Goal: Navigation & Orientation: Find specific page/section

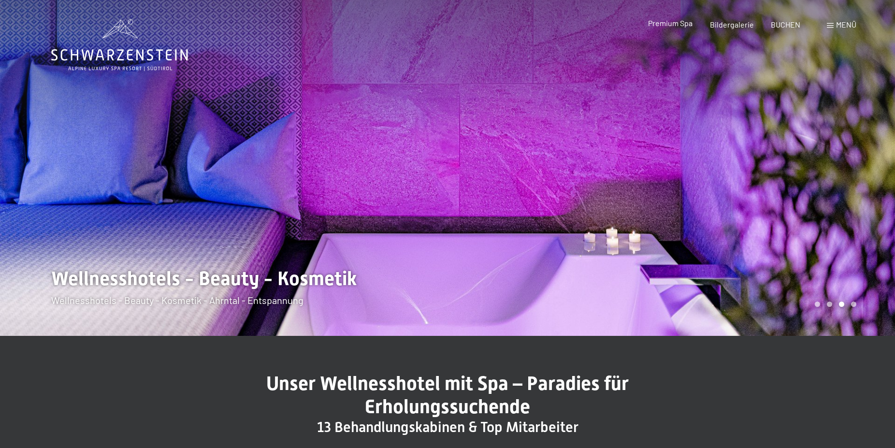
click at [682, 25] on span "Premium Spa" at bounding box center [670, 22] width 44 height 9
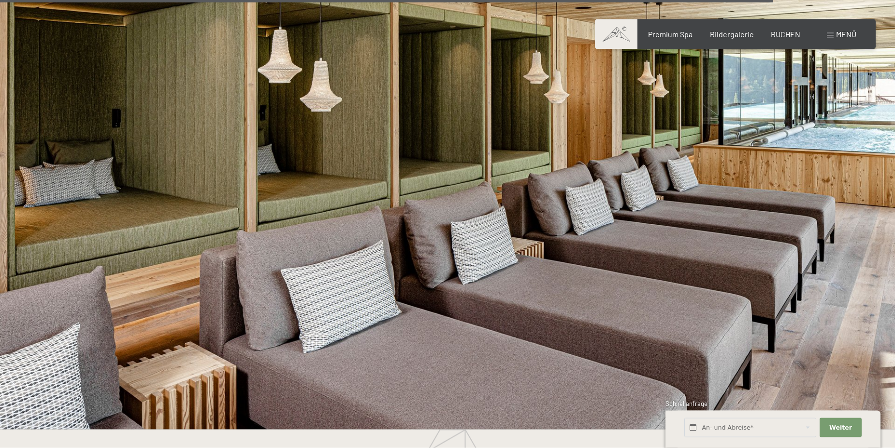
scroll to position [5312, 0]
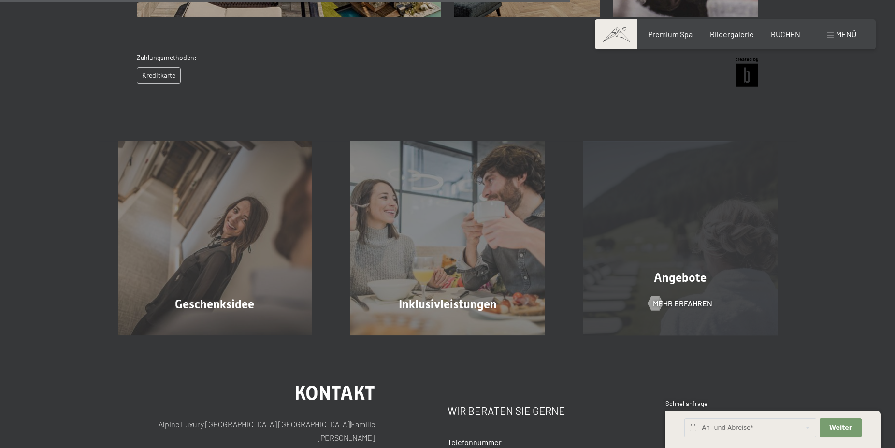
scroll to position [535, 0]
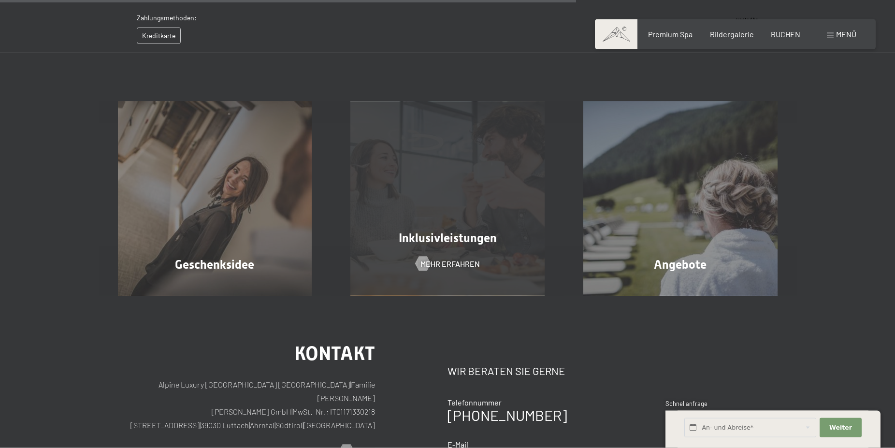
click at [459, 242] on span "Inklusivleistungen" at bounding box center [448, 238] width 98 height 14
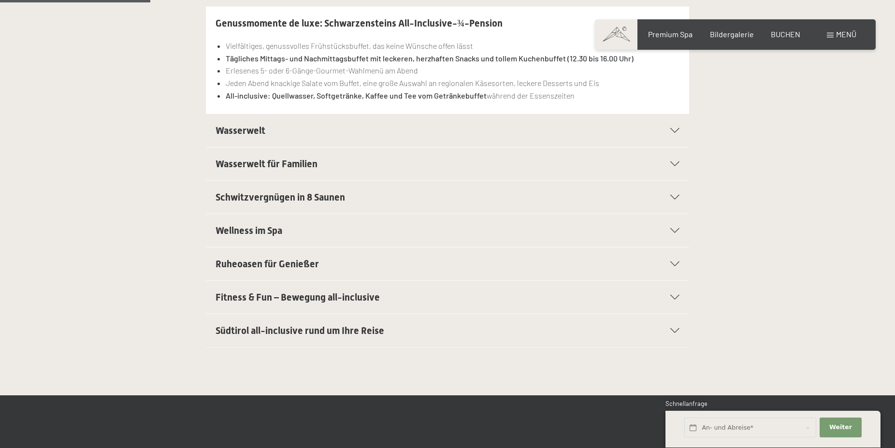
scroll to position [345, 0]
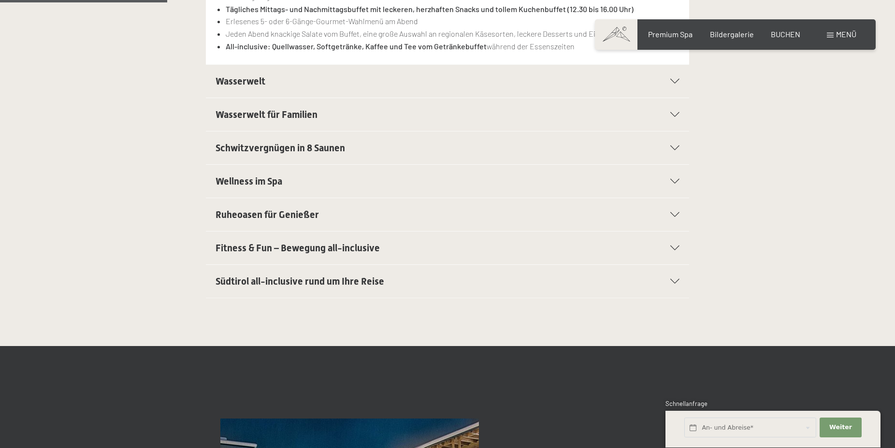
click at [258, 184] on span "Wellness im Spa" at bounding box center [249, 181] width 67 height 12
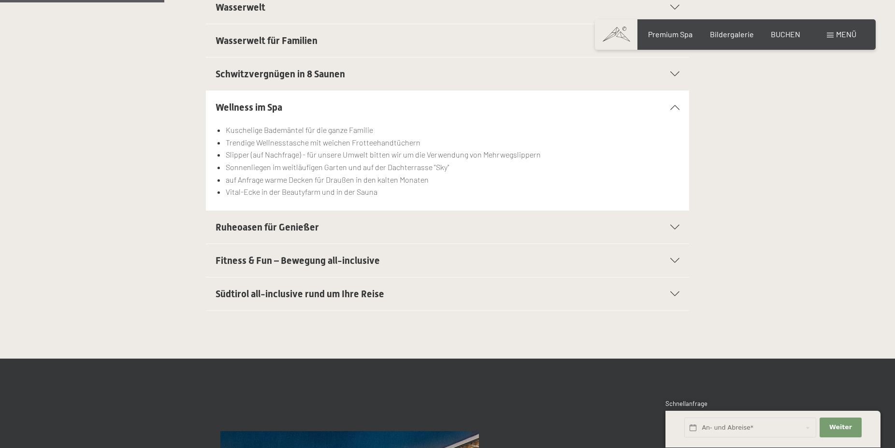
scroll to position [338, 0]
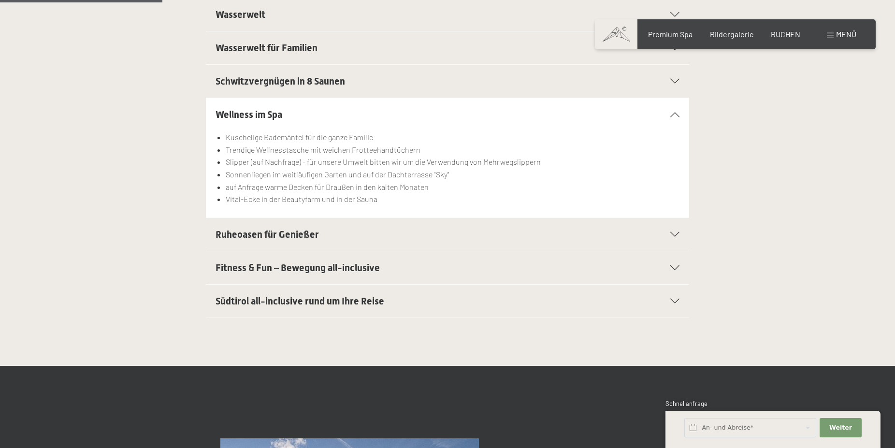
click at [281, 342] on div "Genussmomente de luxe: Schwarzensteins All-Inclusive-¾-Pension Vielfältiges, ge…" at bounding box center [447, 141] width 895 height 450
click at [706, 139] on div "Wellness im Spa Kuschelige Bademäntel für die ganze Familie Trendige Wellnessta…" at bounding box center [448, 158] width 660 height 120
click at [680, 36] on span "Premium Spa" at bounding box center [670, 32] width 44 height 9
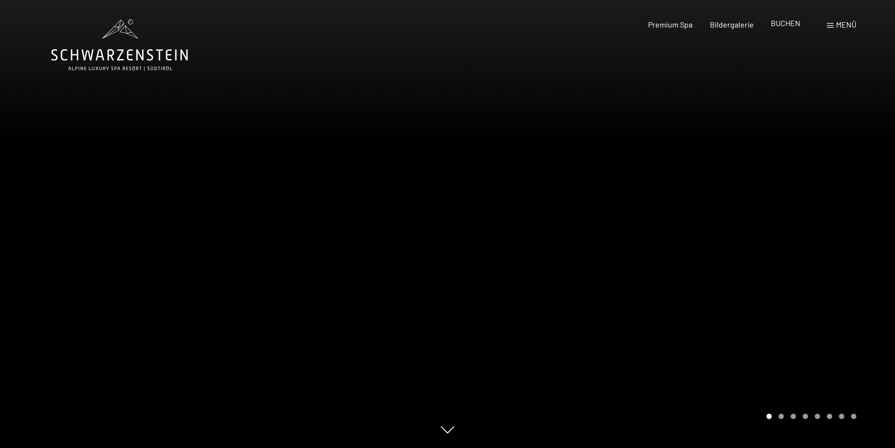
click at [787, 25] on span "BUCHEN" at bounding box center [785, 22] width 29 height 9
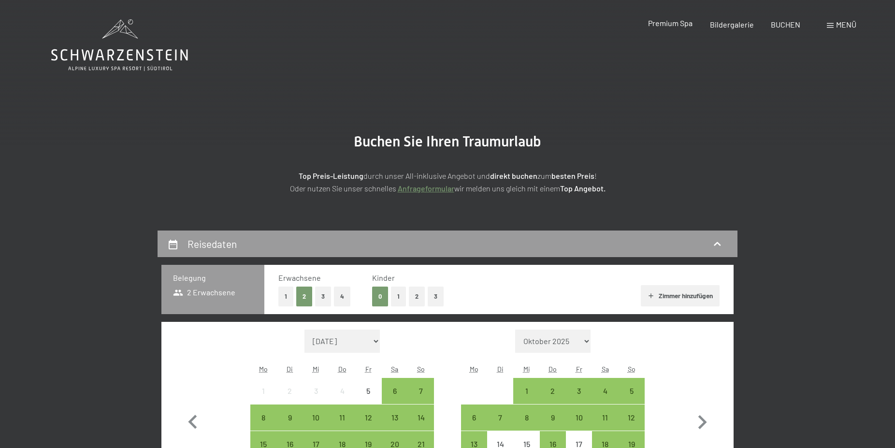
click at [663, 26] on span "Premium Spa" at bounding box center [670, 22] width 44 height 9
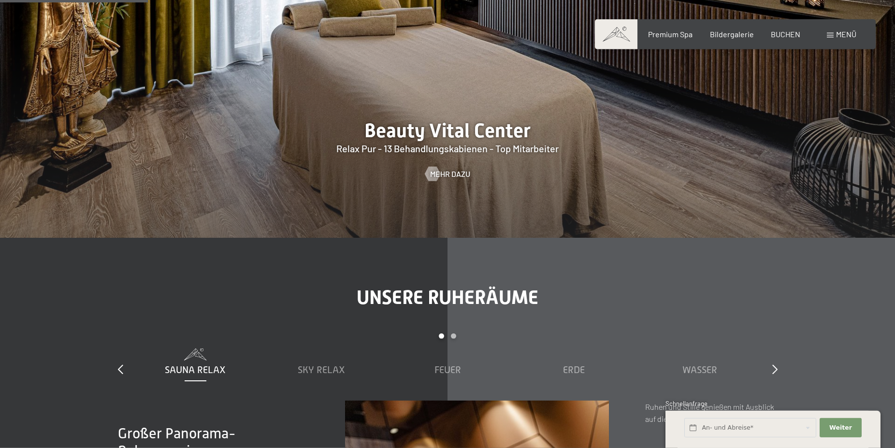
scroll to position [1183, 0]
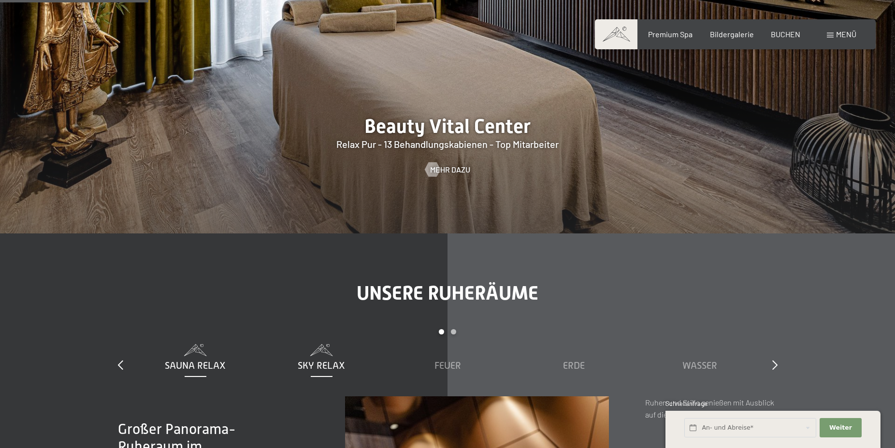
click at [327, 369] on span "Sky Relax" at bounding box center [321, 365] width 47 height 11
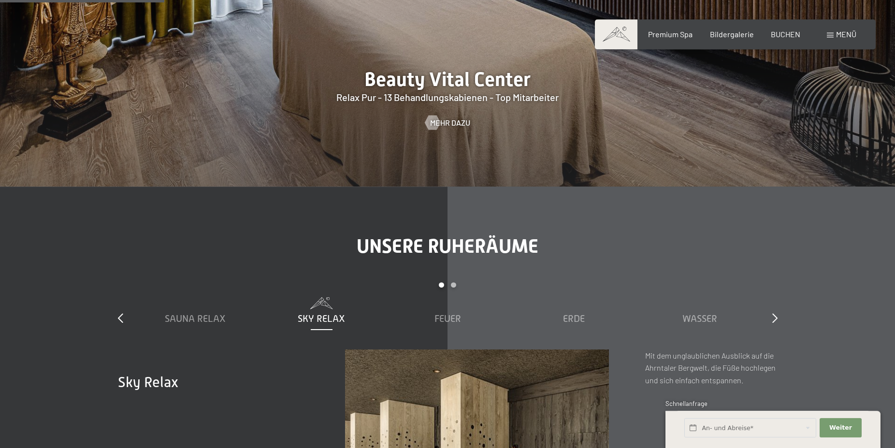
scroll to position [1331, 0]
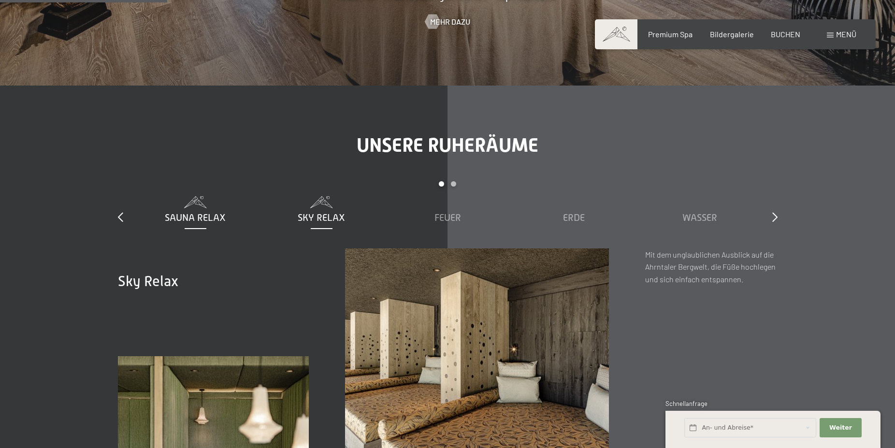
click at [204, 216] on span "Sauna Relax" at bounding box center [195, 217] width 61 height 11
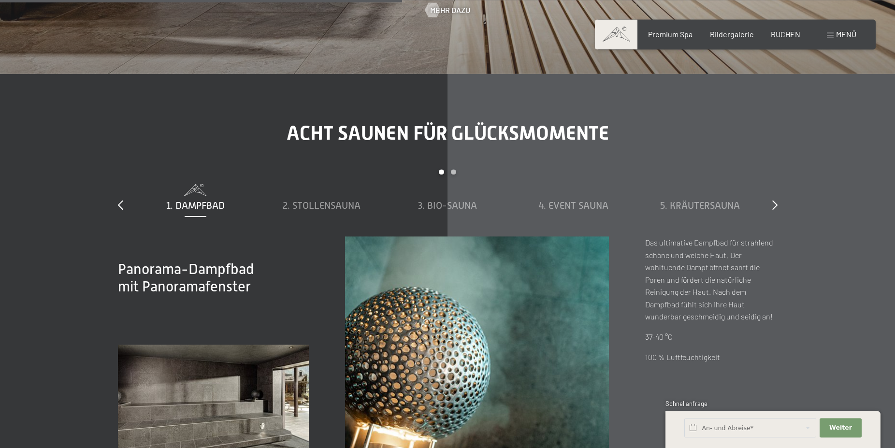
scroll to position [3204, 0]
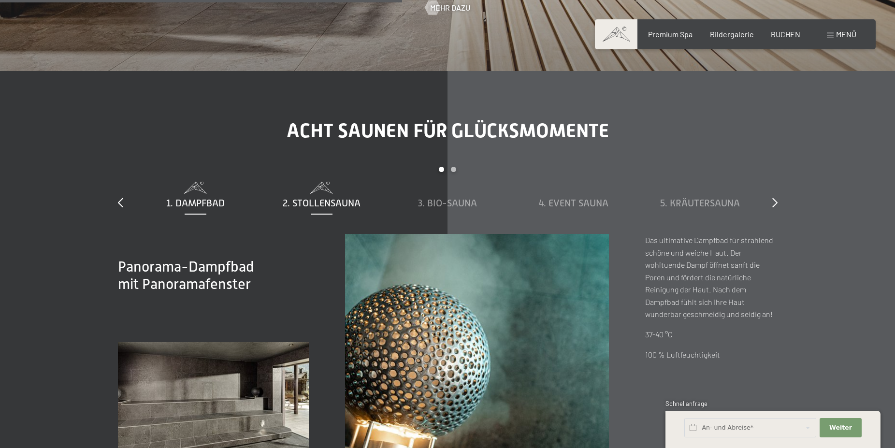
click at [334, 205] on span "2. Stollensauna" at bounding box center [322, 203] width 78 height 11
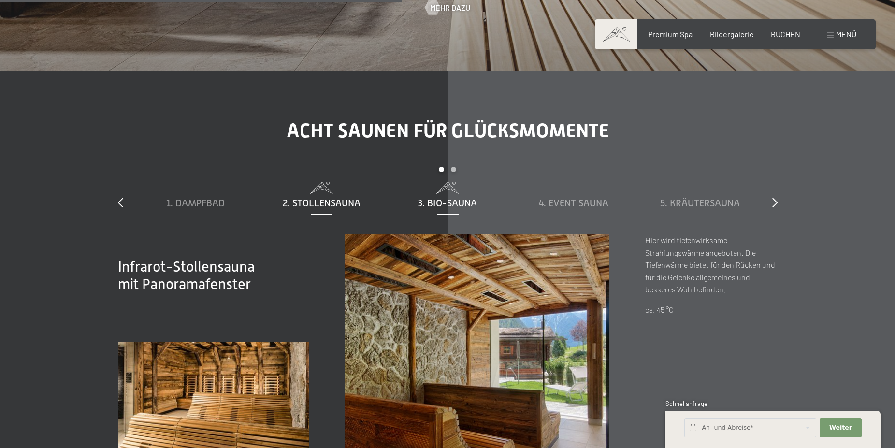
click at [461, 206] on span "3. Bio-Sauna" at bounding box center [447, 203] width 59 height 11
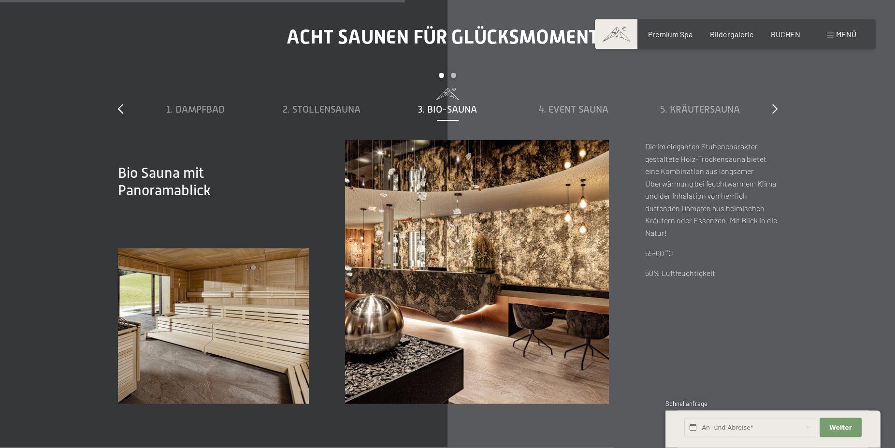
scroll to position [3303, 0]
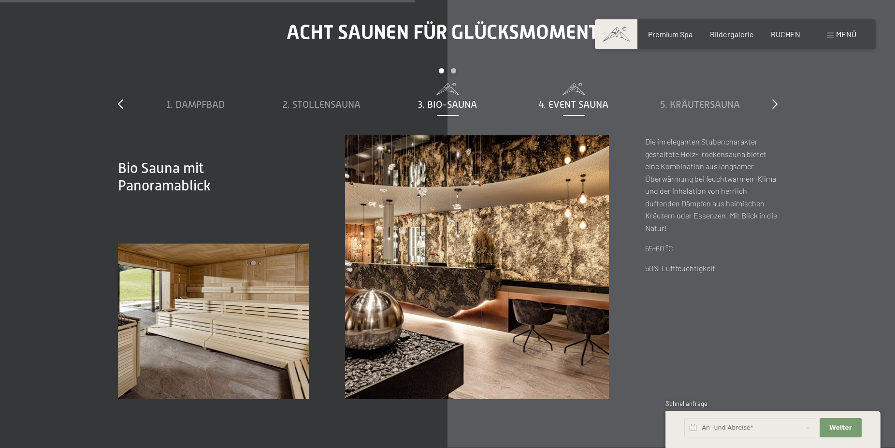
click at [583, 110] on div "4. Event Sauna" at bounding box center [574, 105] width 116 height 14
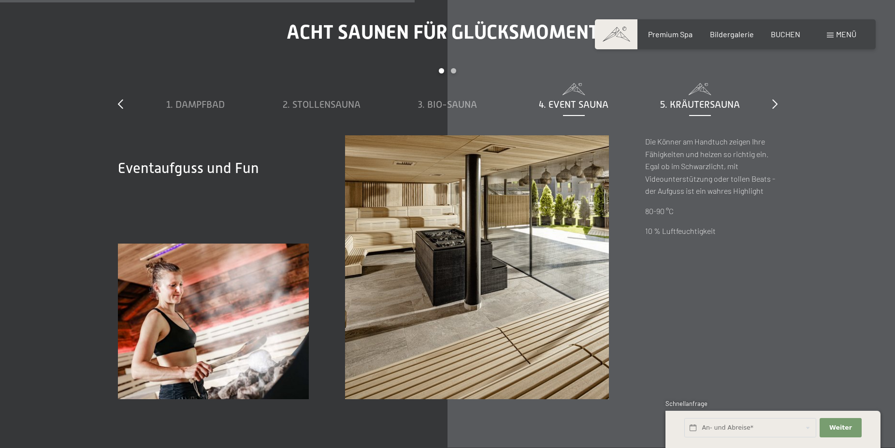
click at [698, 109] on span "5. Kräutersauna" at bounding box center [700, 104] width 80 height 11
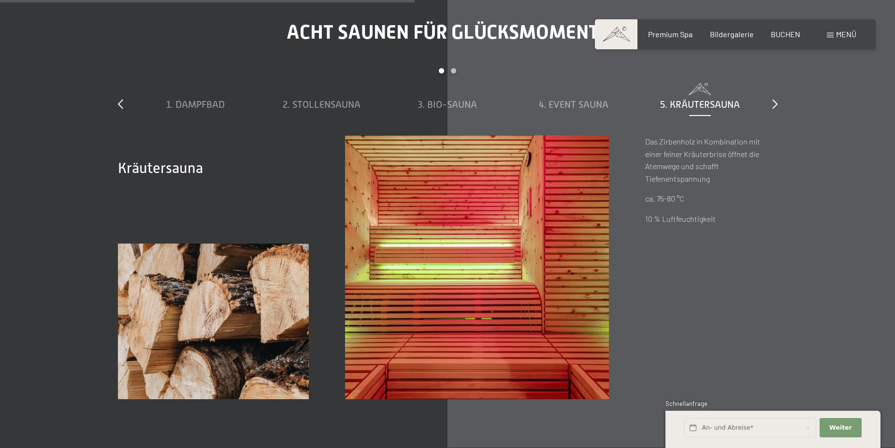
click at [771, 102] on div "slide 1 to 5 of 8 1. Dampfbad 2. Stollensauna 3. Bio-Sauna 4. Event Sauna 5. Kr…" at bounding box center [448, 101] width 660 height 67
click at [777, 104] on icon at bounding box center [774, 104] width 5 height 10
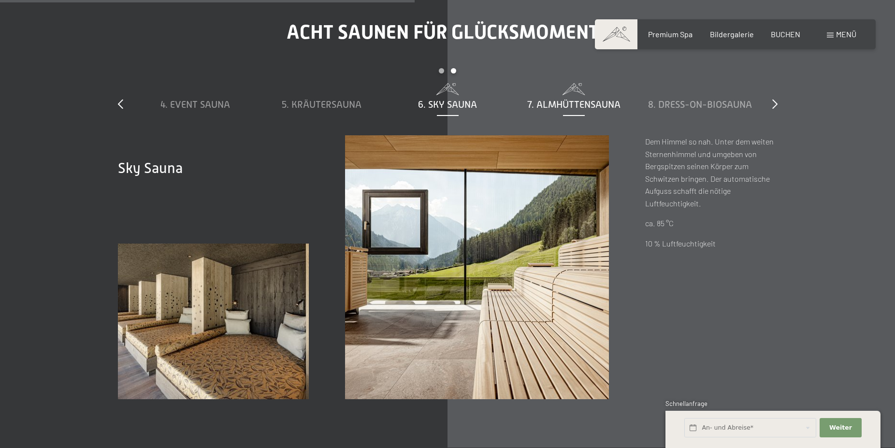
click at [587, 107] on span "7. Almhüttensauna" at bounding box center [573, 104] width 93 height 11
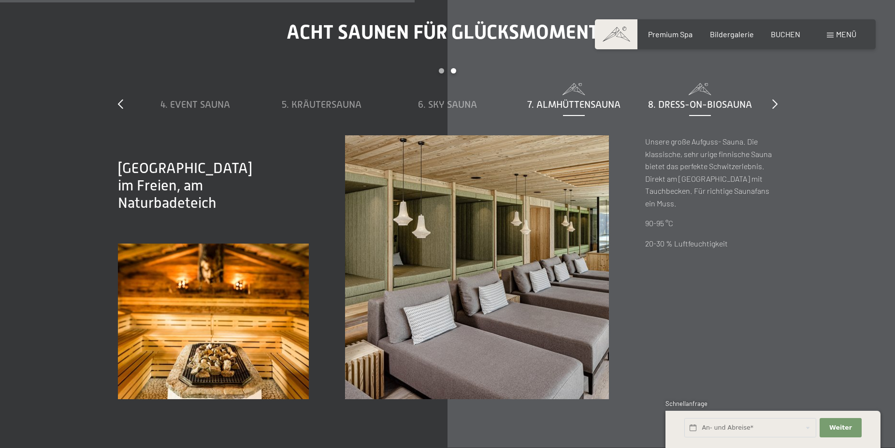
click at [703, 106] on span "8. Dress-on-Biosauna" at bounding box center [700, 104] width 104 height 11
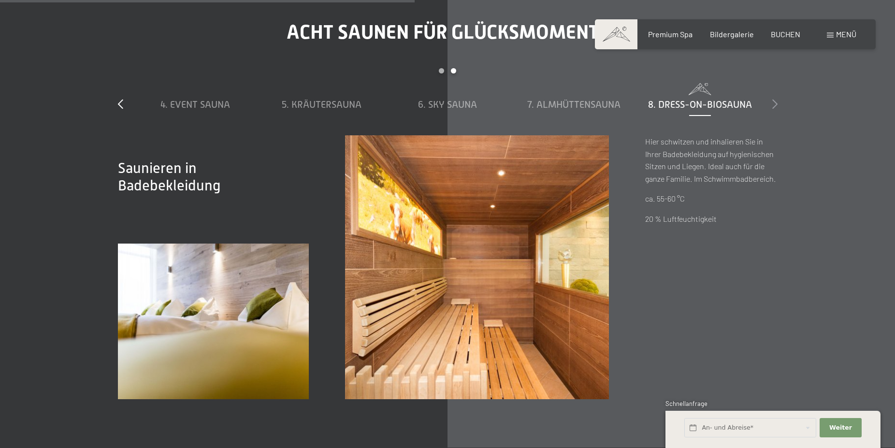
click at [773, 104] on icon at bounding box center [774, 104] width 5 height 10
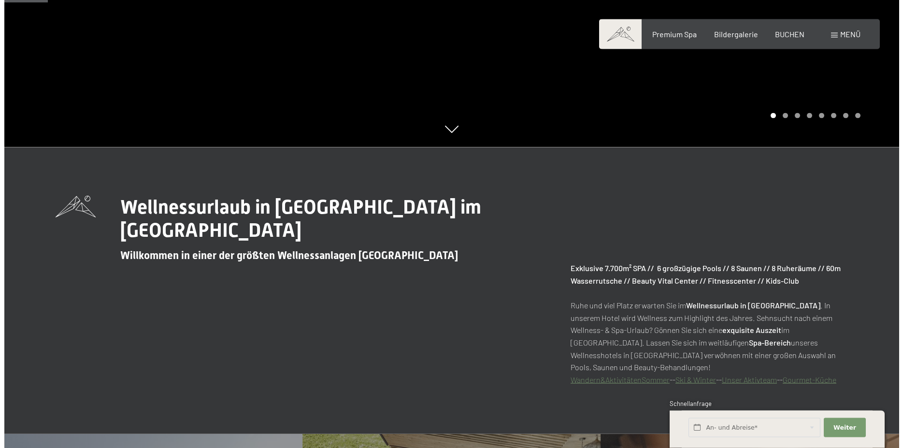
scroll to position [246, 0]
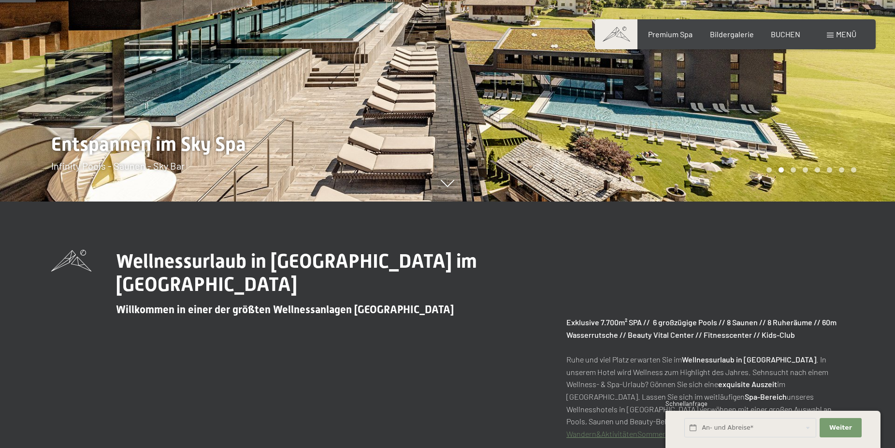
click at [846, 33] on span "Menü" at bounding box center [846, 33] width 20 height 9
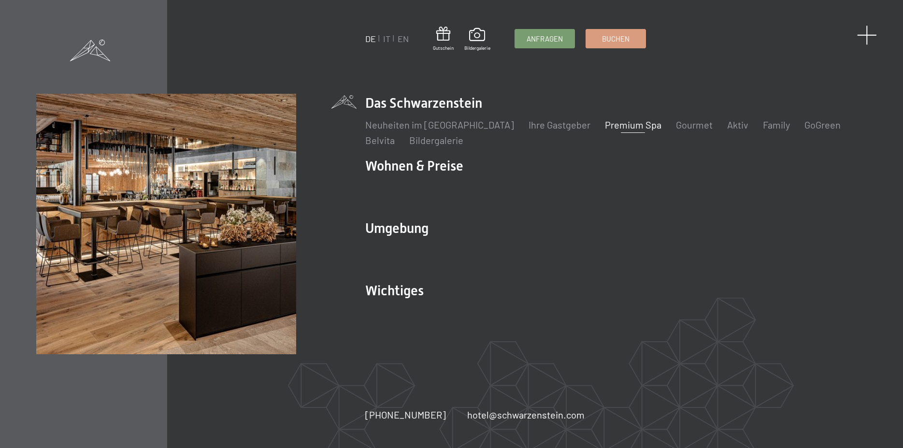
click at [869, 40] on span at bounding box center [867, 35] width 20 height 20
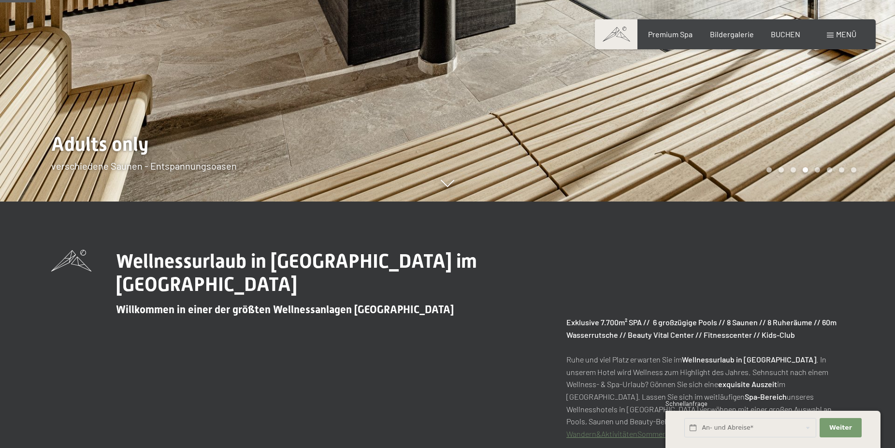
click at [848, 40] on div "Buchen Anfragen Premium Spa Bildergalerie BUCHEN Menü DE IT EN Gutschein Bilder…" at bounding box center [735, 34] width 242 height 11
click at [844, 36] on span "Menü" at bounding box center [846, 33] width 20 height 9
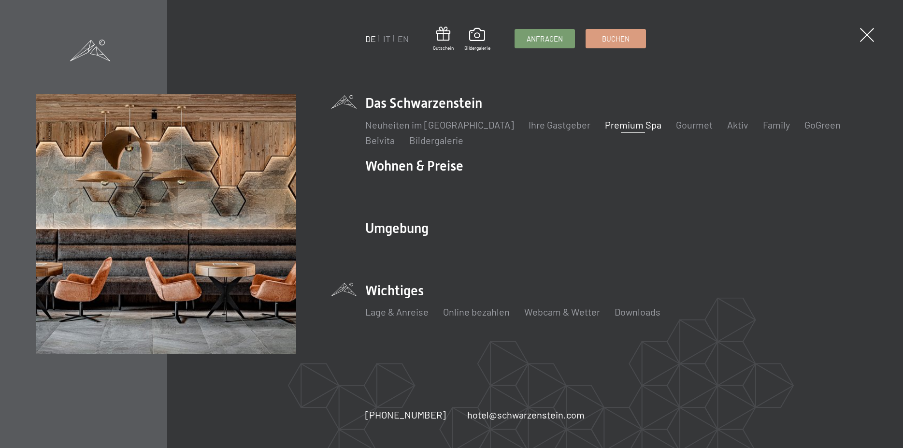
click at [387, 287] on li "Wichtiges Lage & Anreise Online bezahlen Webcam & Wetter Downloads" at bounding box center [616, 305] width 502 height 48
click at [388, 309] on link "Lage & Anreise" at bounding box center [396, 312] width 63 height 12
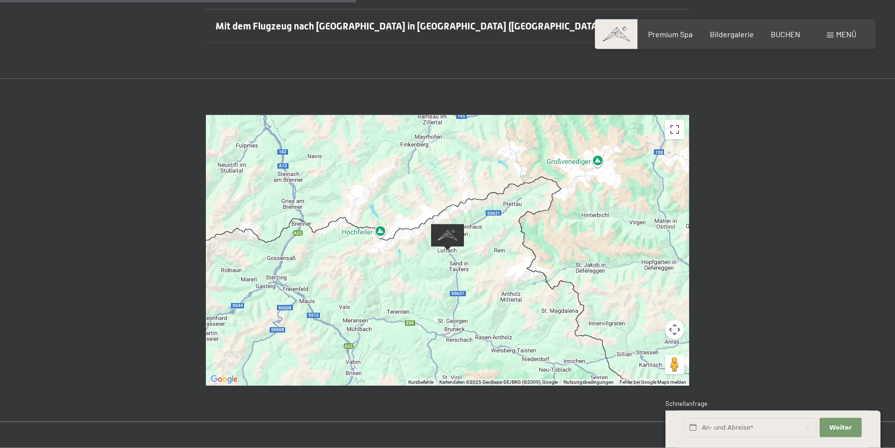
scroll to position [394, 0]
click at [447, 223] on img "Alpine Luxury SPA Resort SCHWARZENSTEIN" at bounding box center [447, 236] width 33 height 27
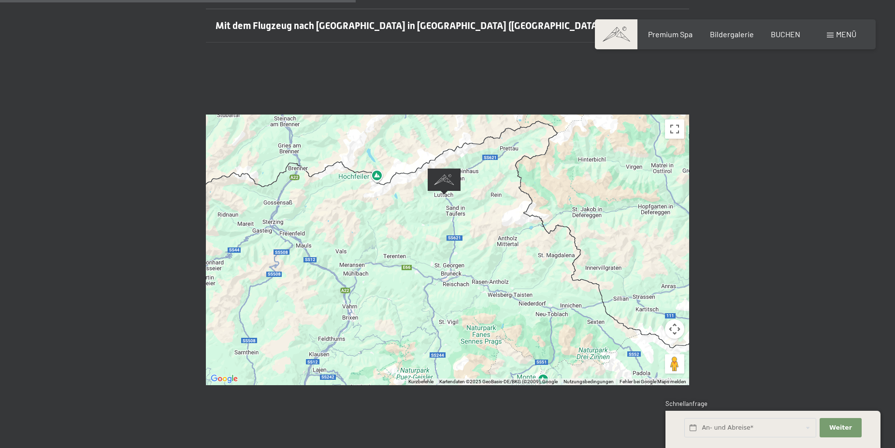
drag, startPoint x: 529, startPoint y: 239, endPoint x: 527, endPoint y: 182, distance: 57.1
click at [527, 182] on div at bounding box center [447, 250] width 483 height 271
click at [443, 172] on div at bounding box center [447, 250] width 483 height 271
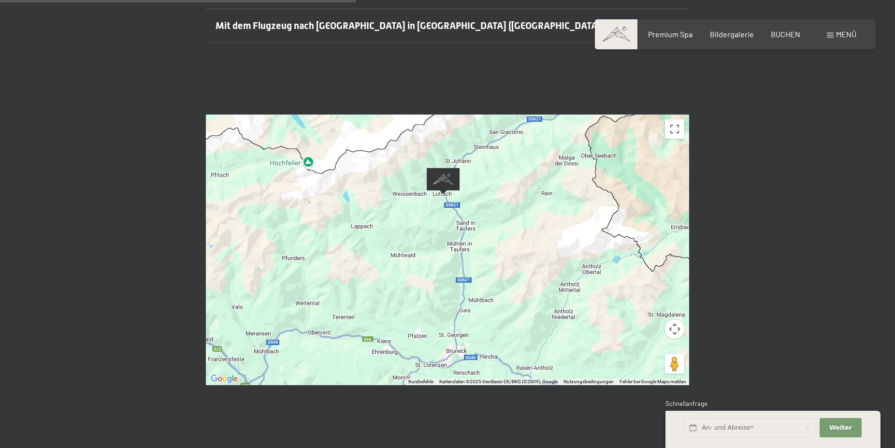
click at [504, 279] on div at bounding box center [447, 250] width 483 height 271
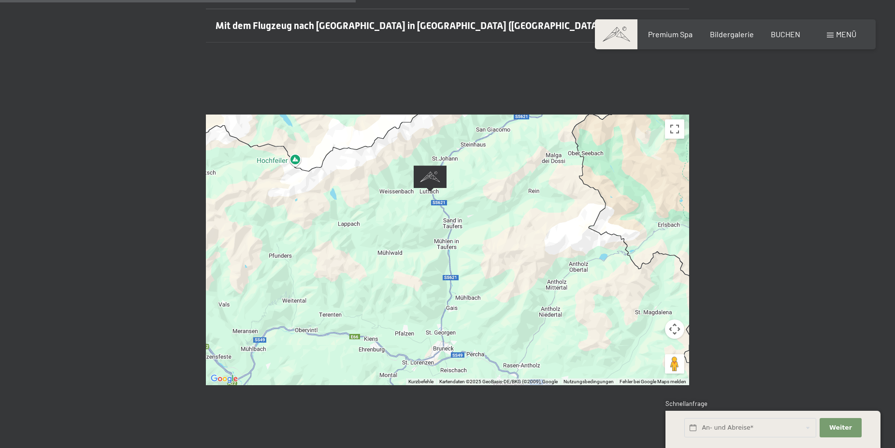
drag, startPoint x: 468, startPoint y: 272, endPoint x: 437, endPoint y: 269, distance: 30.6
click at [437, 269] on div at bounding box center [447, 250] width 483 height 271
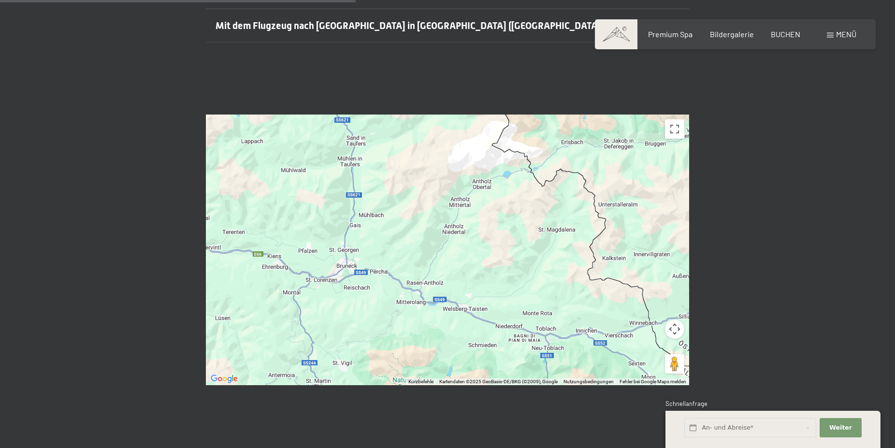
drag, startPoint x: 586, startPoint y: 291, endPoint x: 520, endPoint y: 212, distance: 102.9
click at [520, 212] on div at bounding box center [447, 250] width 483 height 271
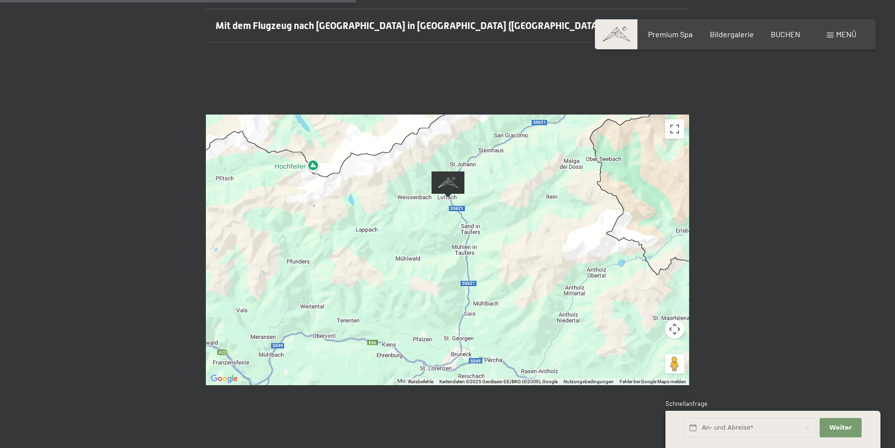
drag, startPoint x: 414, startPoint y: 206, endPoint x: 492, endPoint y: 271, distance: 100.9
click at [532, 296] on div at bounding box center [447, 250] width 483 height 271
